Goal: Task Accomplishment & Management: Use online tool/utility

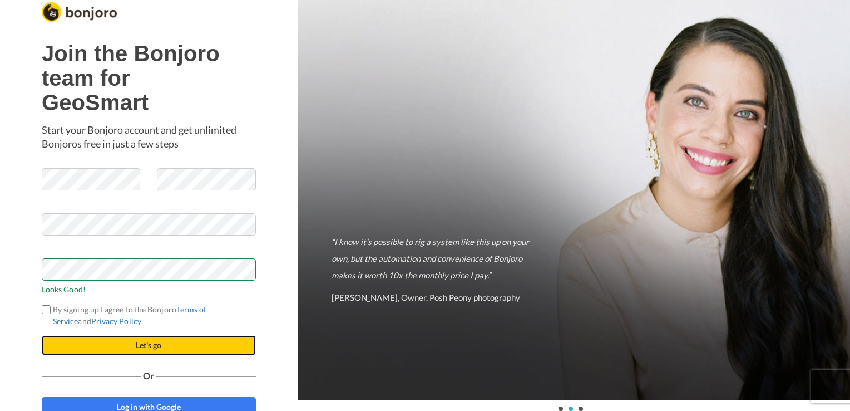
click at [97, 338] on button "Let's go" at bounding box center [149, 345] width 214 height 20
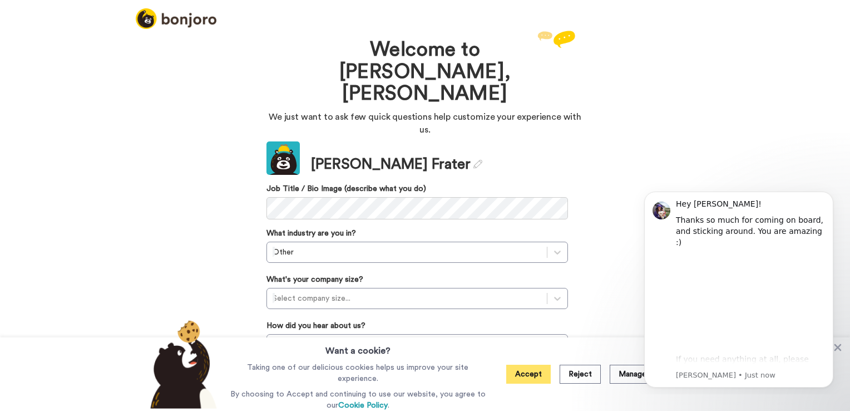
click at [535, 382] on button "Accept" at bounding box center [528, 373] width 44 height 19
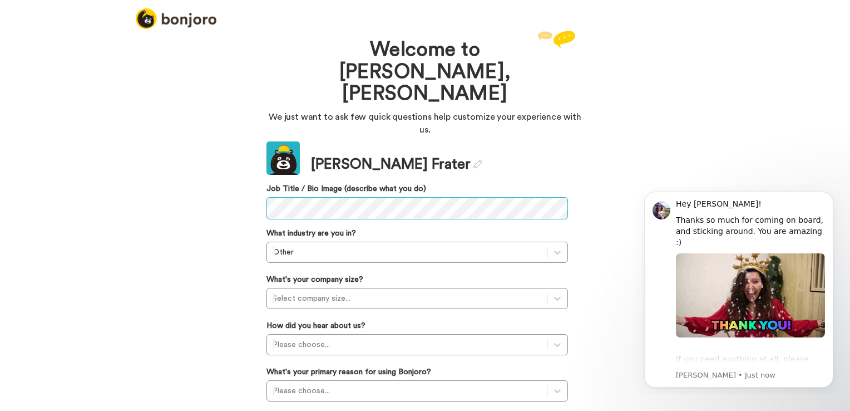
scroll to position [19, 0]
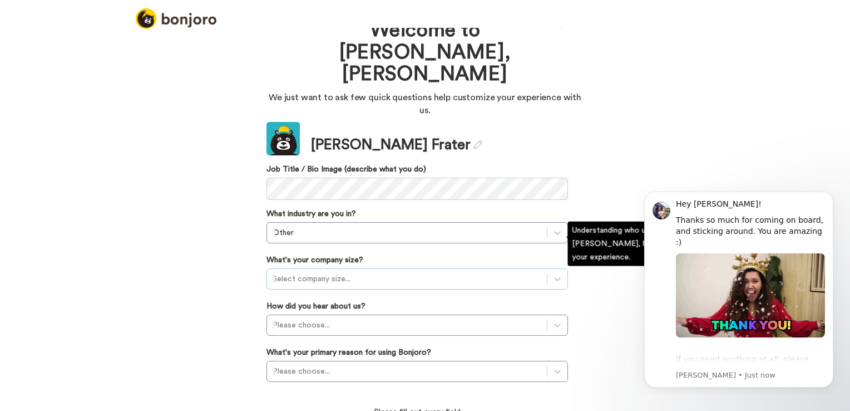
click at [338, 272] on div at bounding box center [407, 278] width 269 height 13
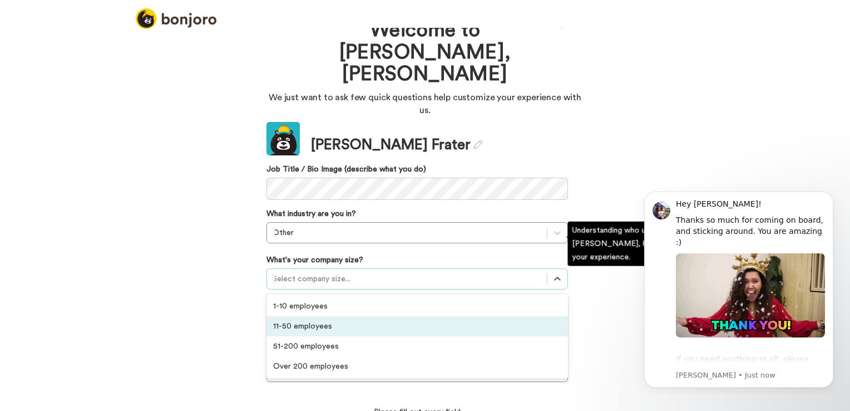
click at [344, 316] on div "11-50 employees" at bounding box center [416, 326] width 301 height 20
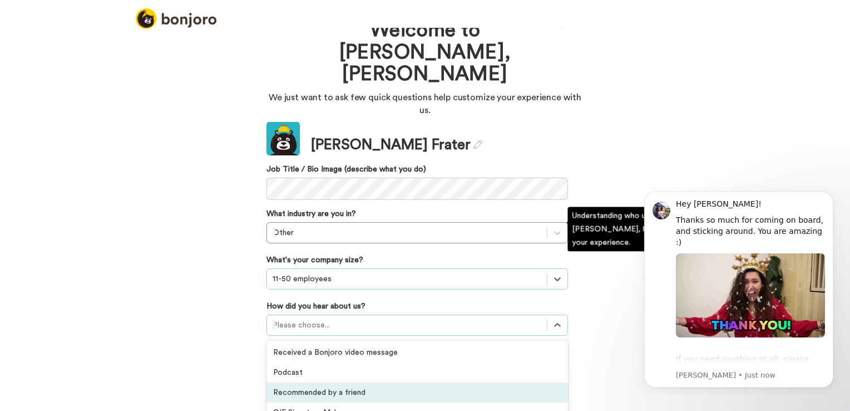
scroll to position [80, 0]
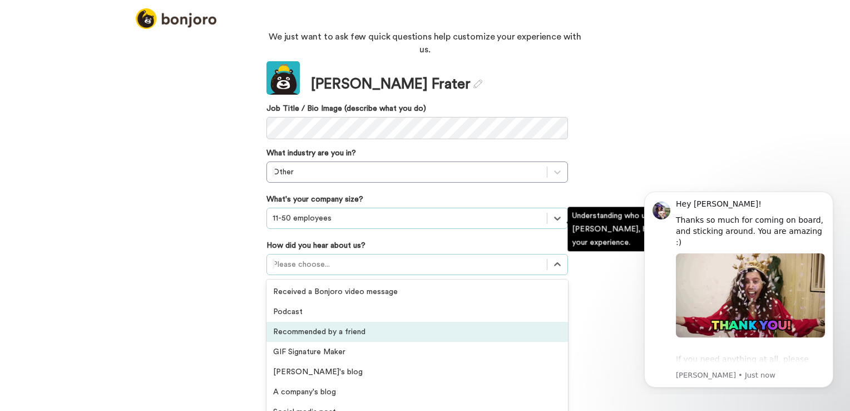
click at [345, 275] on div "option Recommended by a friend focused, 3 of 20. 20 results available. Use Up a…" at bounding box center [416, 264] width 301 height 21
click at [379, 322] on div "Recommended by a friend" at bounding box center [416, 332] width 301 height 20
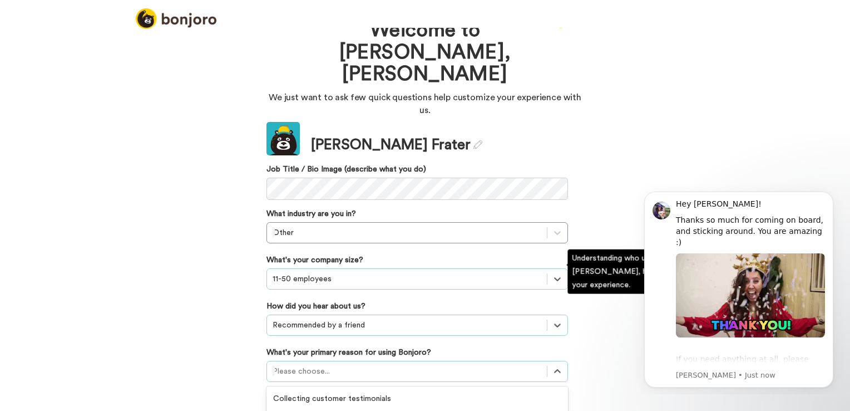
scroll to position [83, 0]
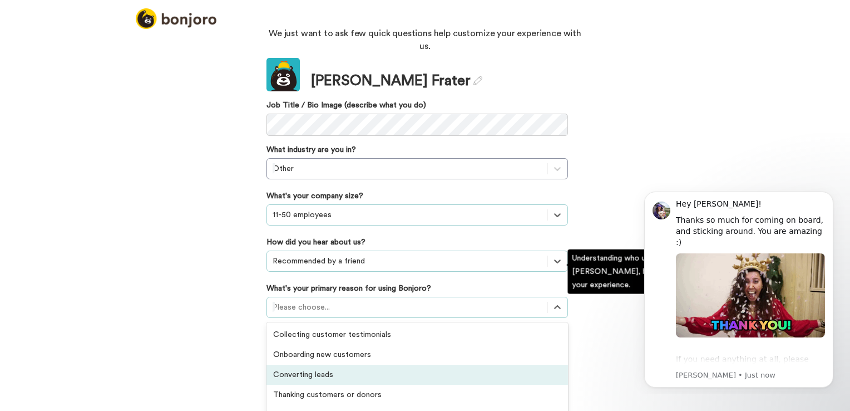
click at [395, 318] on div "option Converting leads focused, 3 of 6. 6 results available. Use Up and Down t…" at bounding box center [416, 306] width 301 height 21
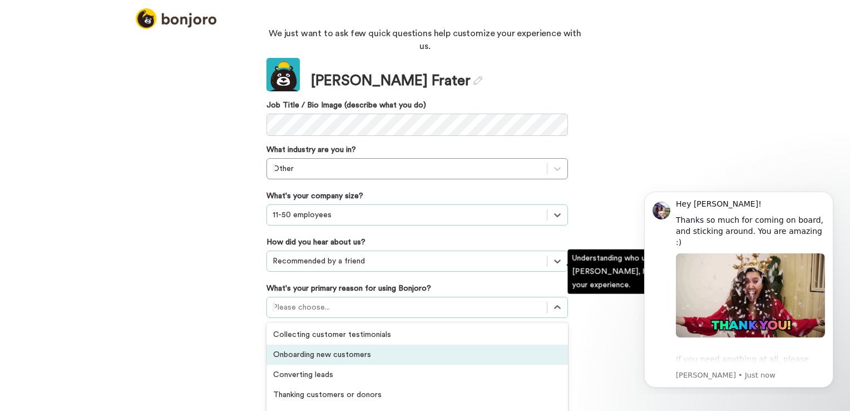
click at [381, 344] on div "Onboarding new customers" at bounding box center [416, 354] width 301 height 20
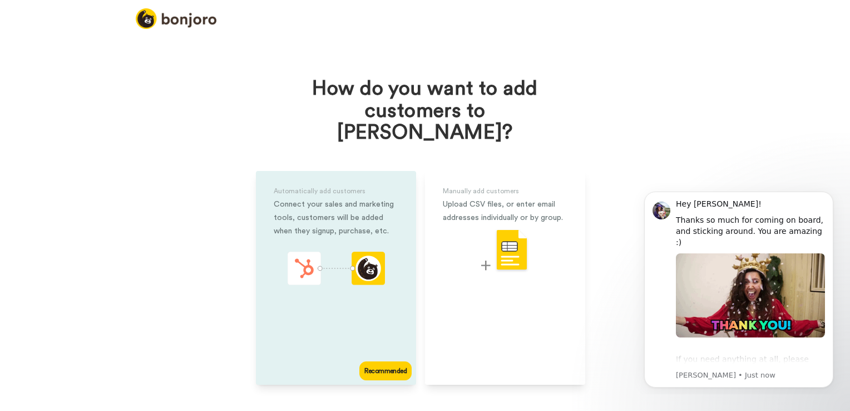
click at [364, 264] on icon "animation" at bounding box center [370, 272] width 15 height 16
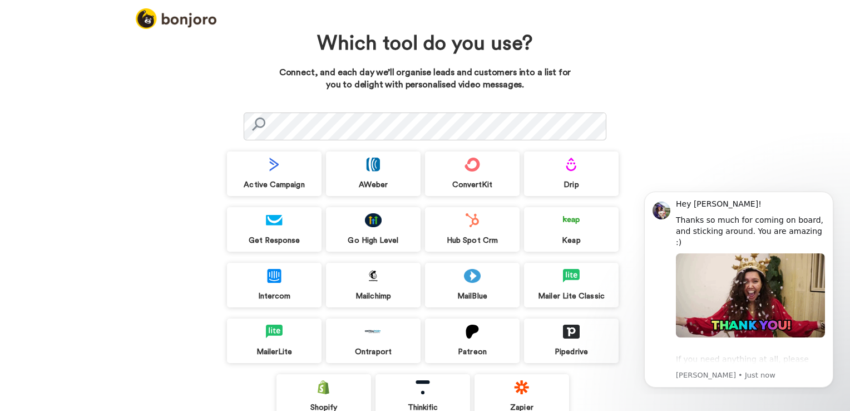
click at [478, 228] on div "Hub Spot Crm" at bounding box center [472, 229] width 95 height 44
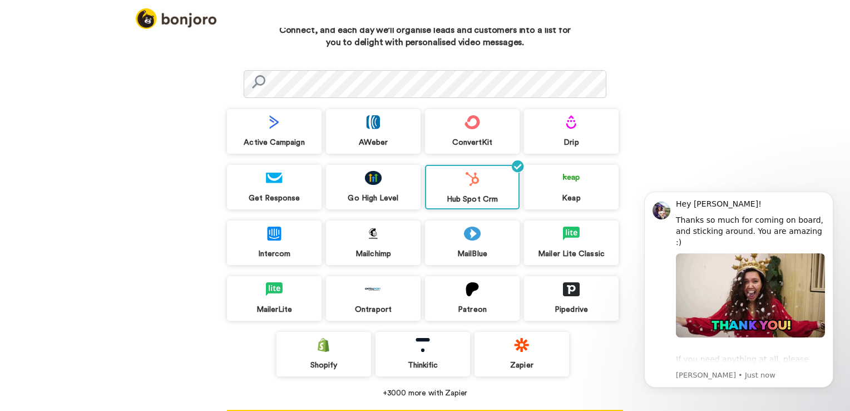
scroll to position [85, 0]
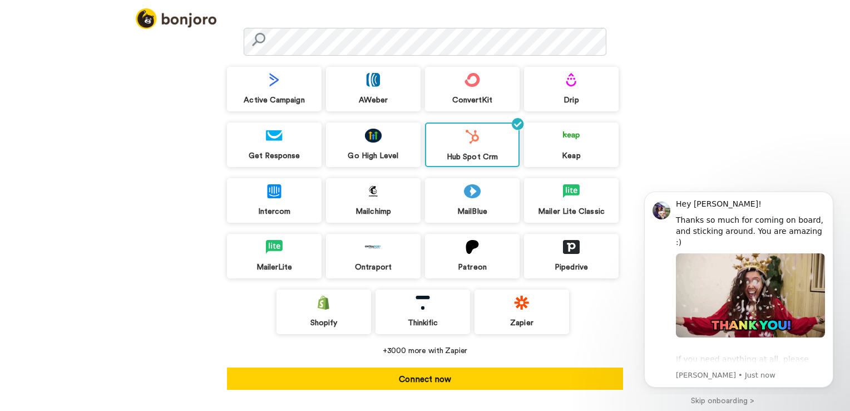
drag, startPoint x: 843, startPoint y: 141, endPoint x: 209, endPoint y: 62, distance: 638.9
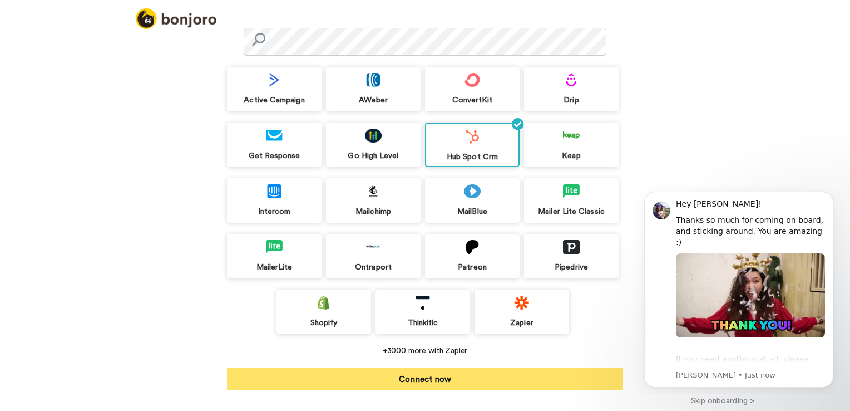
click at [504, 378] on button "Connect now" at bounding box center [425, 378] width 396 height 22
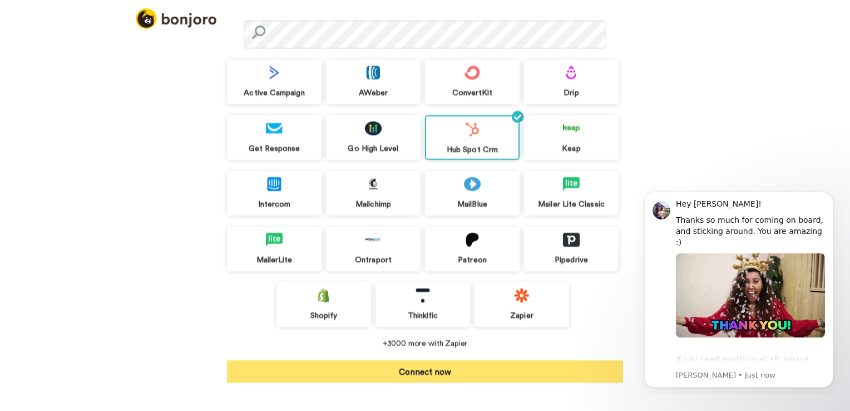
scroll to position [67, 0]
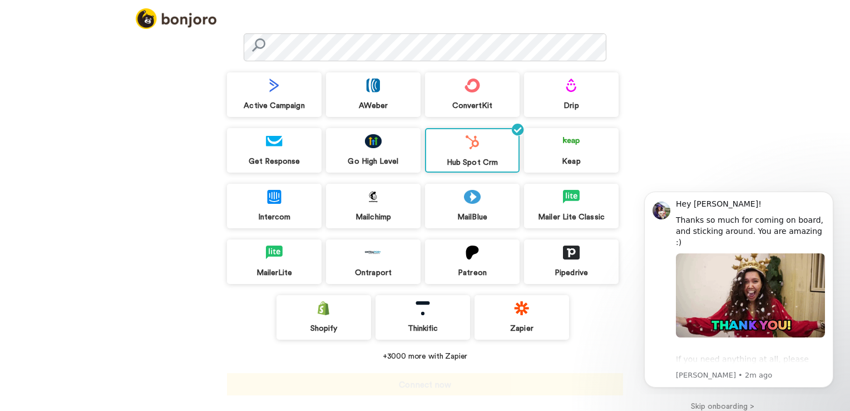
scroll to position [85, 0]
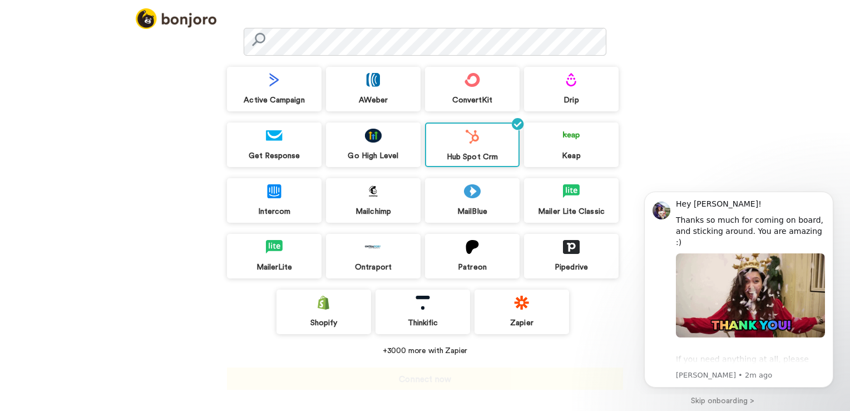
click at [484, 378] on button "Connect now" at bounding box center [425, 378] width 396 height 22
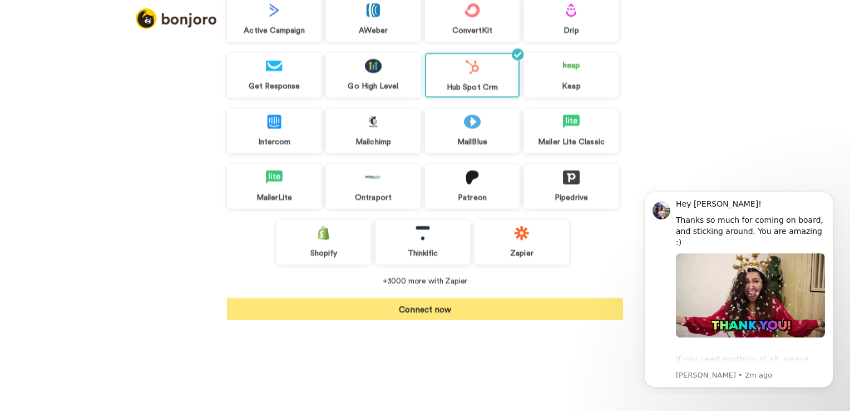
scroll to position [67, 0]
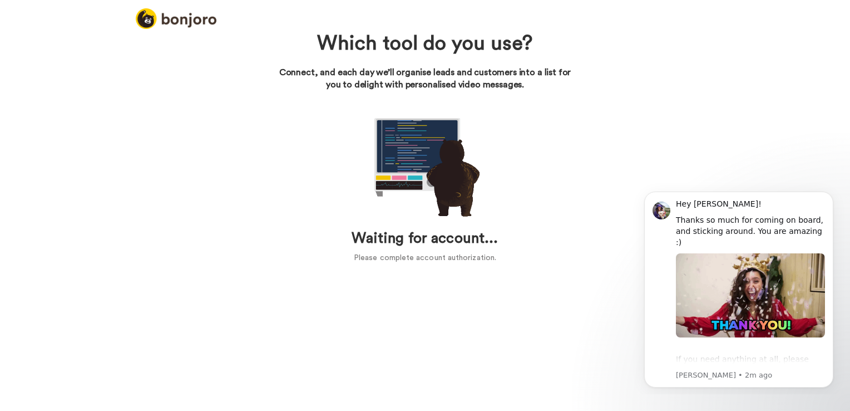
click at [254, 337] on div "Which tool do you use? Connect, and each day we’ll organise leads and customers…" at bounding box center [425, 219] width 850 height 383
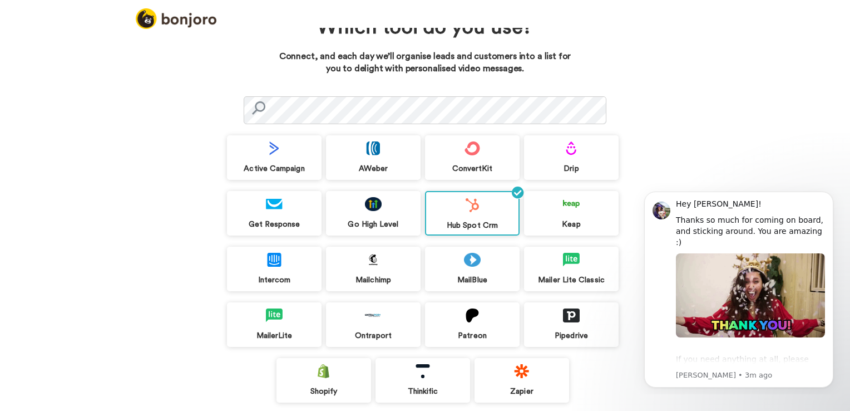
scroll to position [85, 0]
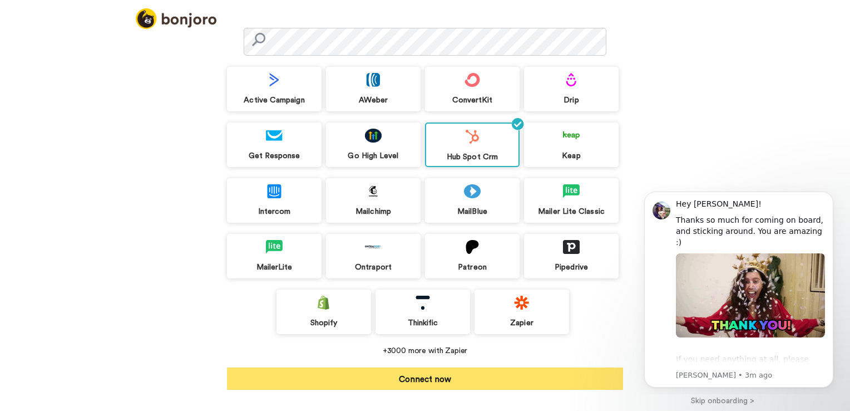
click at [492, 372] on button "Connect now" at bounding box center [425, 378] width 396 height 22
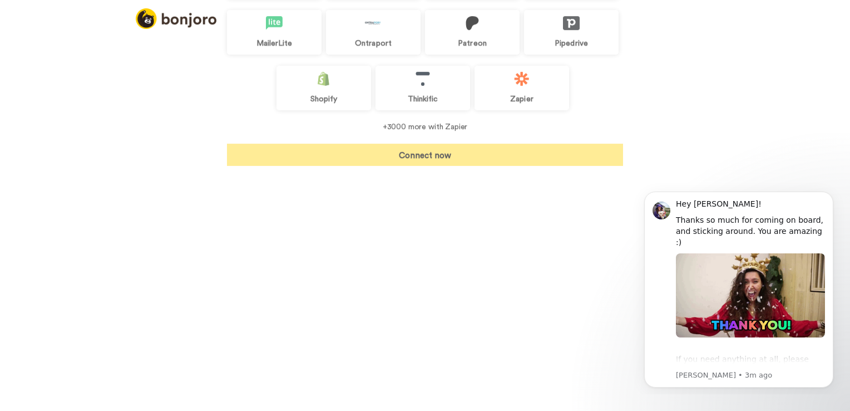
scroll to position [67, 0]
